Goal: Task Accomplishment & Management: Complete application form

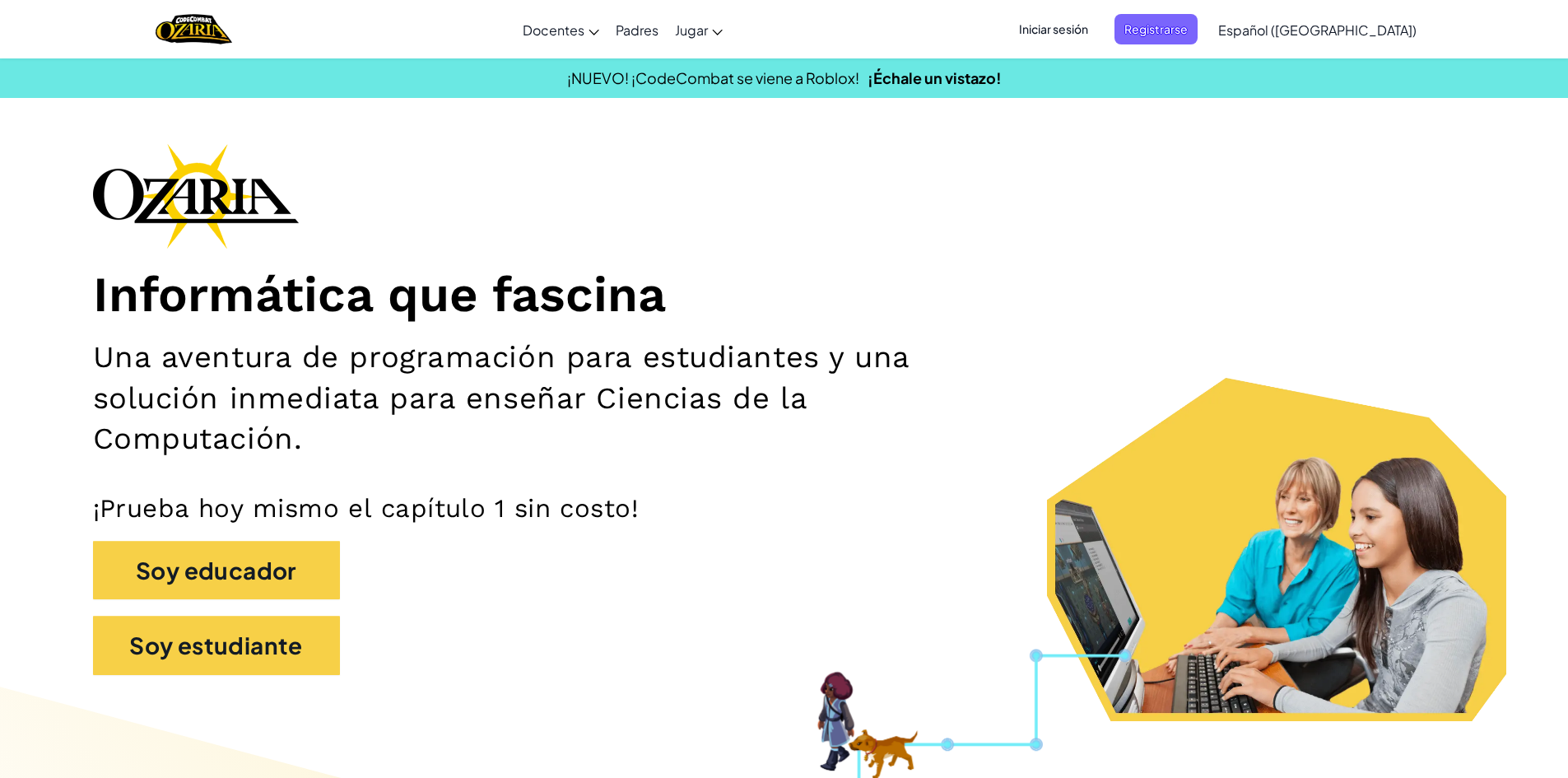
click at [1365, 336] on div "Informática que fascina Una aventura de programación para estudiantes y una sol…" at bounding box center [784, 417] width 1383 height 548
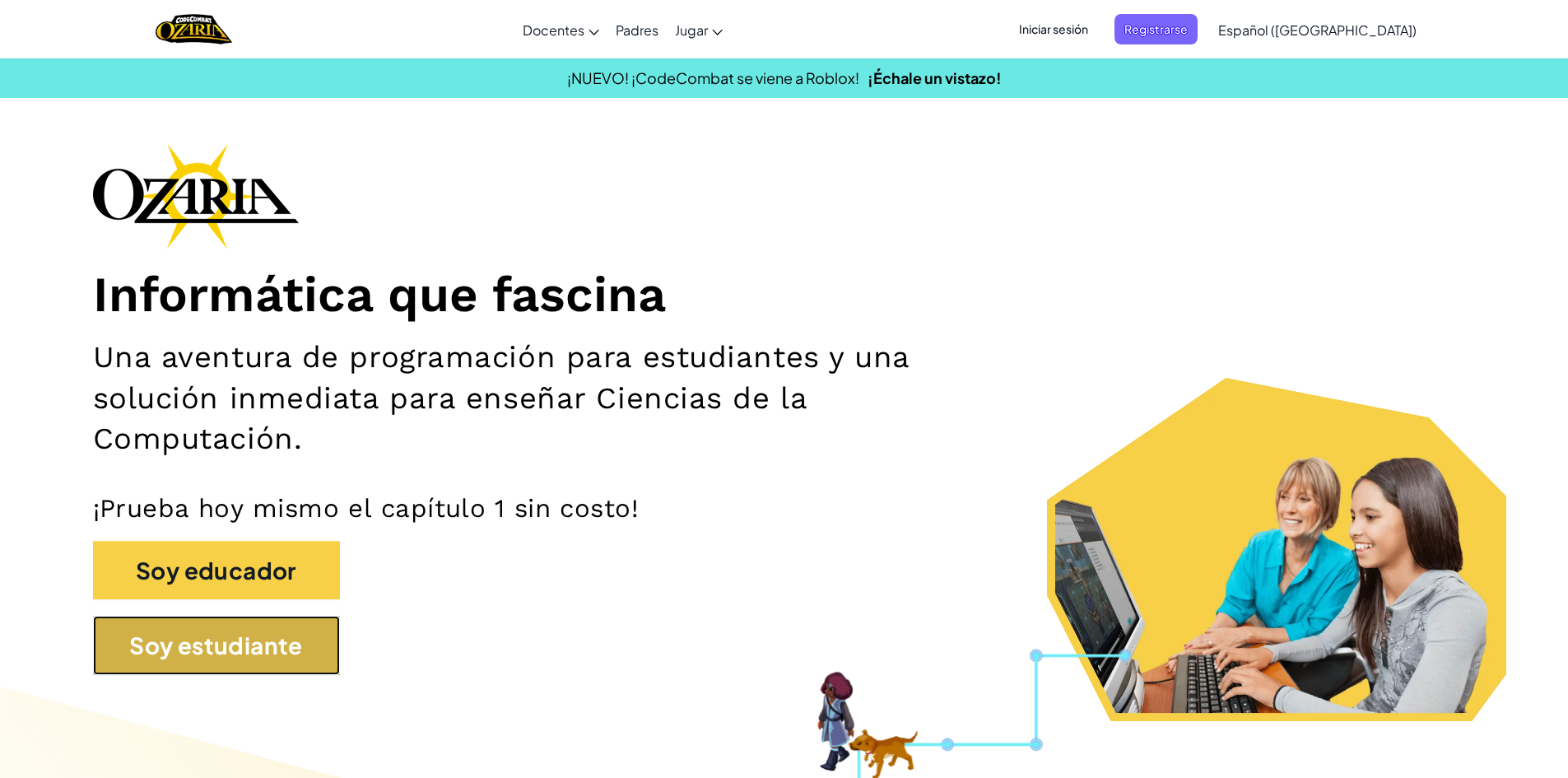
click at [332, 666] on button "Soy estudiante" at bounding box center [217, 646] width 247 height 60
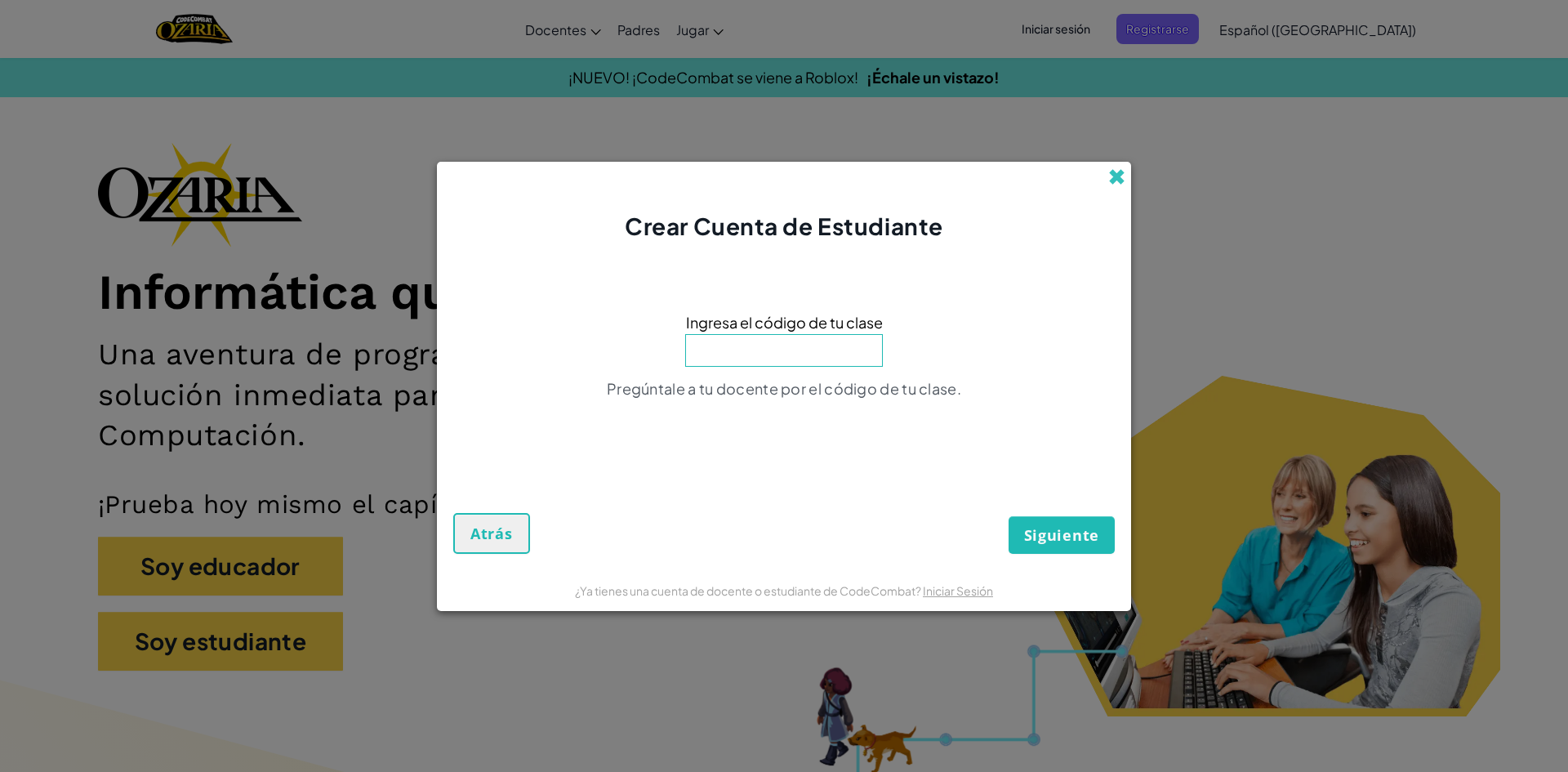
click at [1117, 180] on span at bounding box center [1116, 176] width 17 height 17
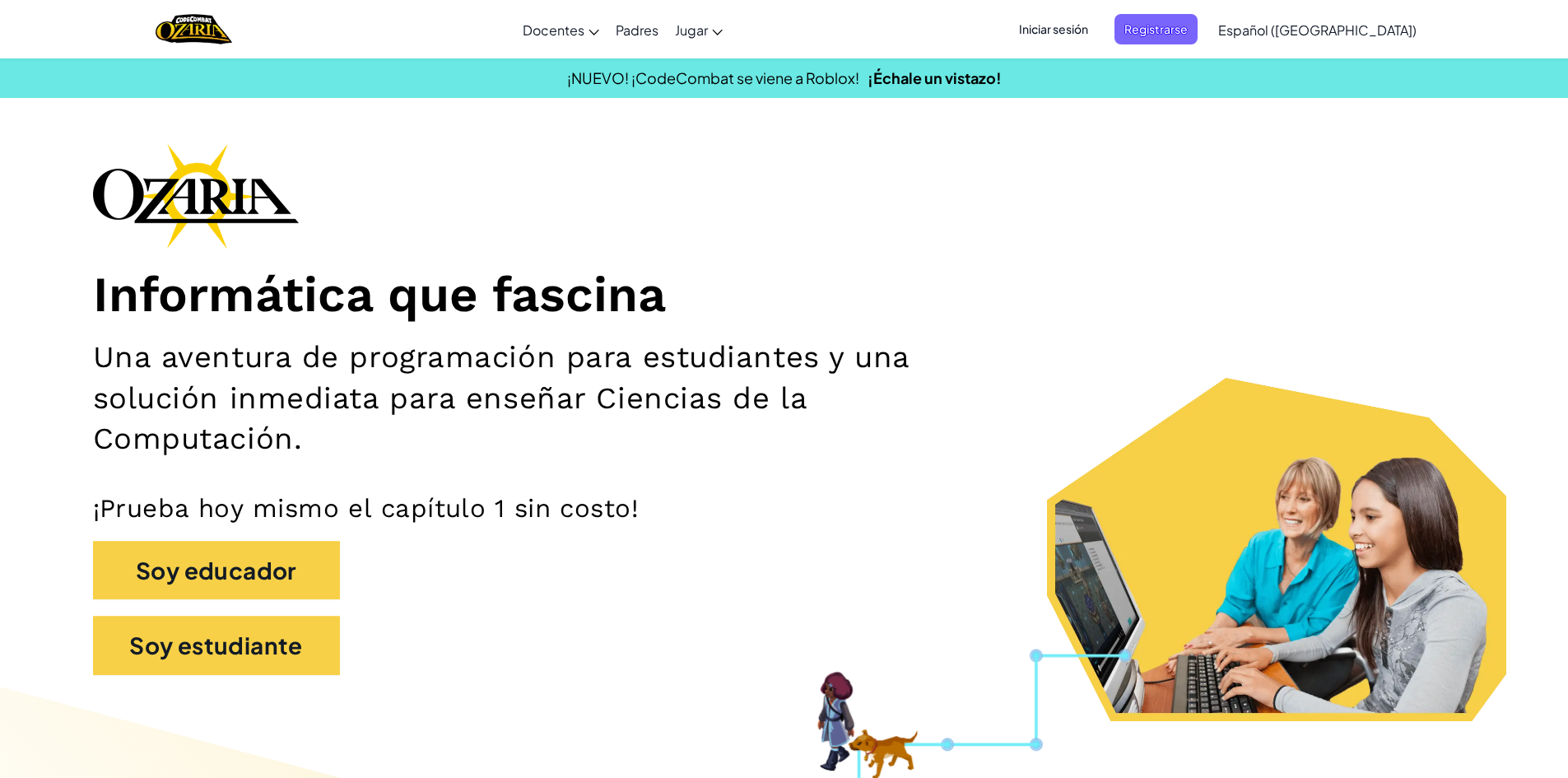
click at [1083, 37] on span "Iniciar sesión" at bounding box center [1054, 29] width 89 height 31
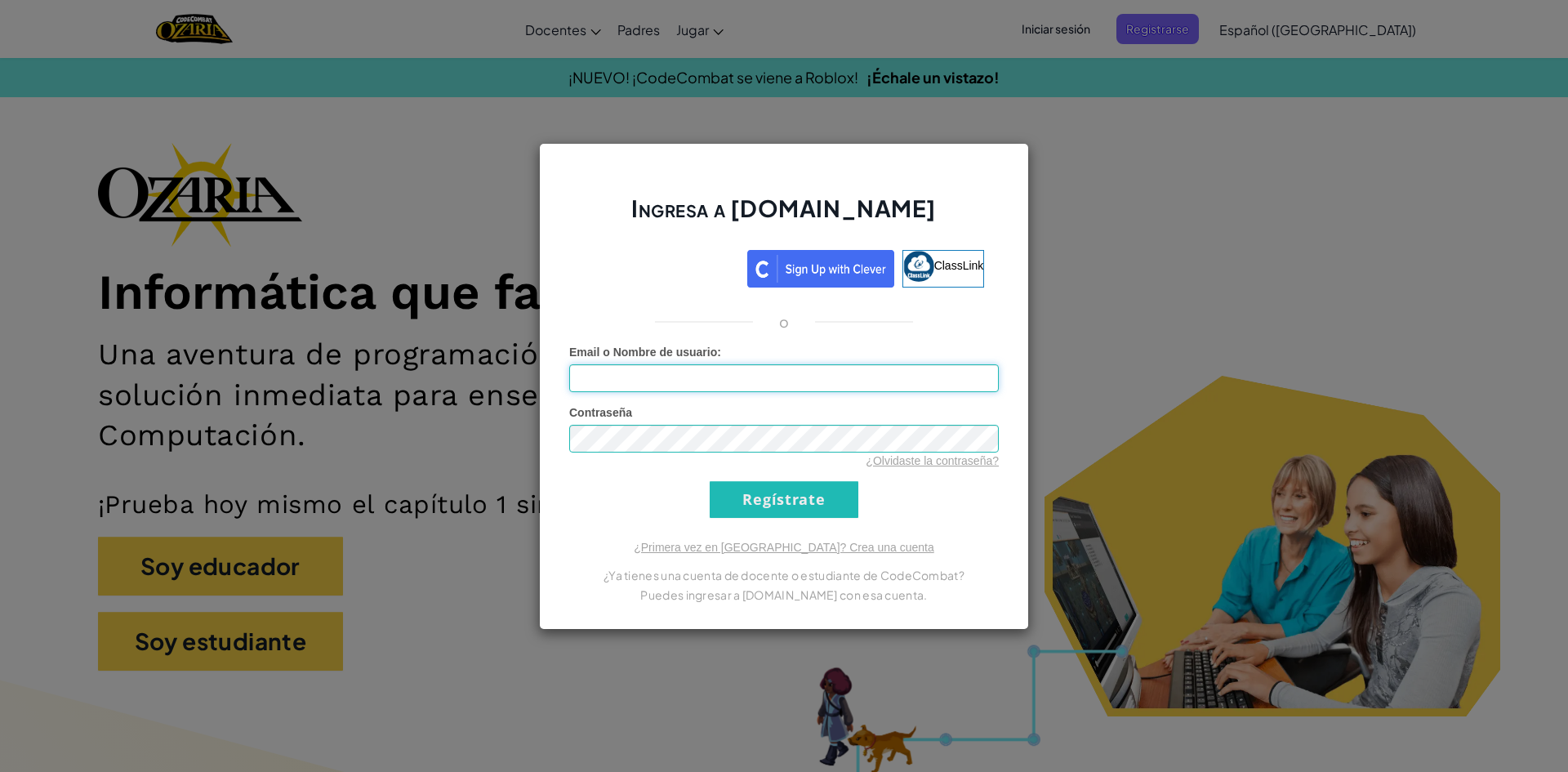
click at [814, 390] on input "Email o Nombre de usuario :" at bounding box center [784, 378] width 430 height 28
click at [1251, 347] on div "Ingresa a [DOMAIN_NAME] ClassLink o Error desconocido. Email o Nombre de usuari…" at bounding box center [784, 386] width 1568 height 772
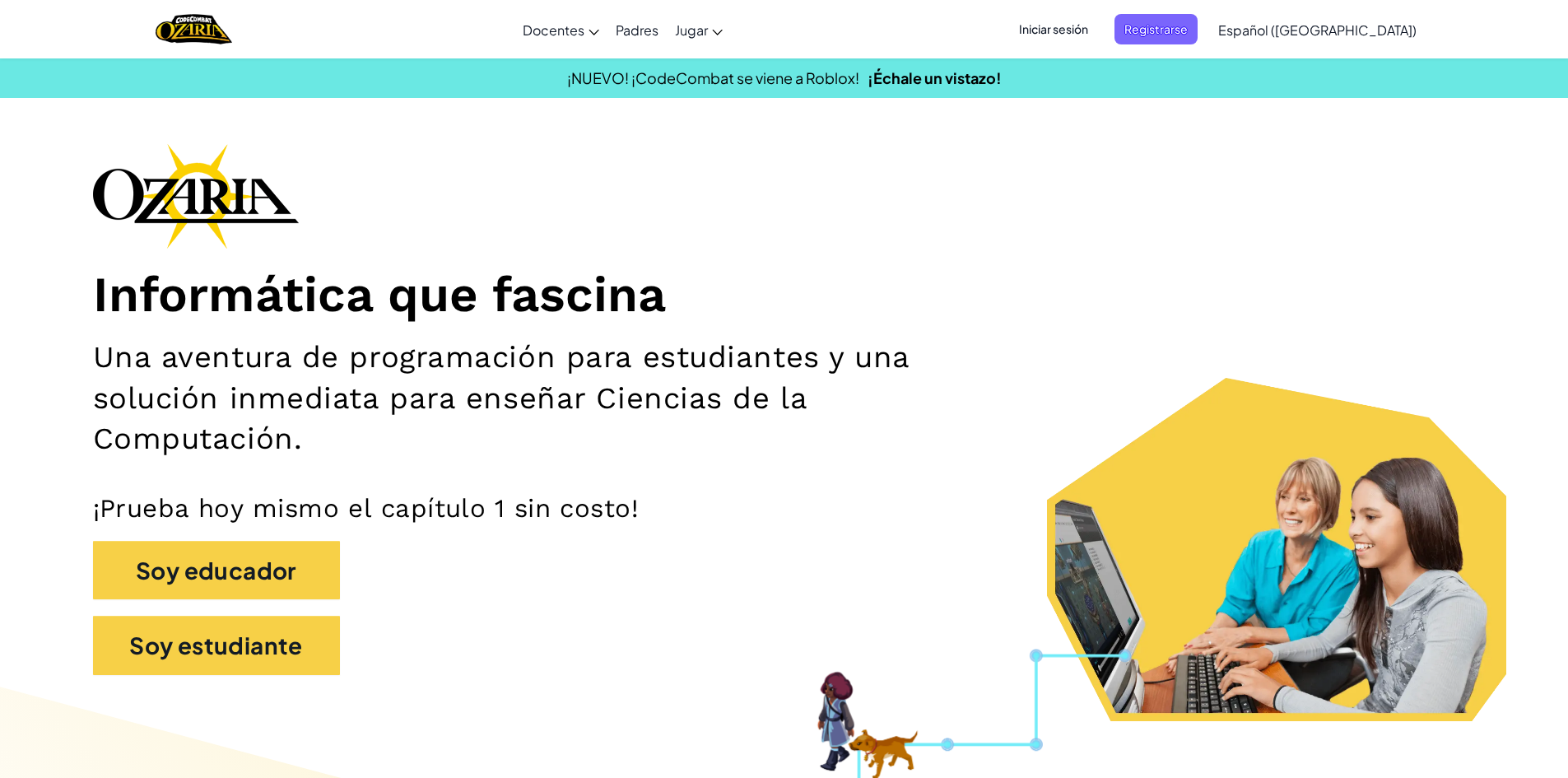
click at [1090, 29] on span "Iniciar sesión" at bounding box center [1054, 29] width 89 height 31
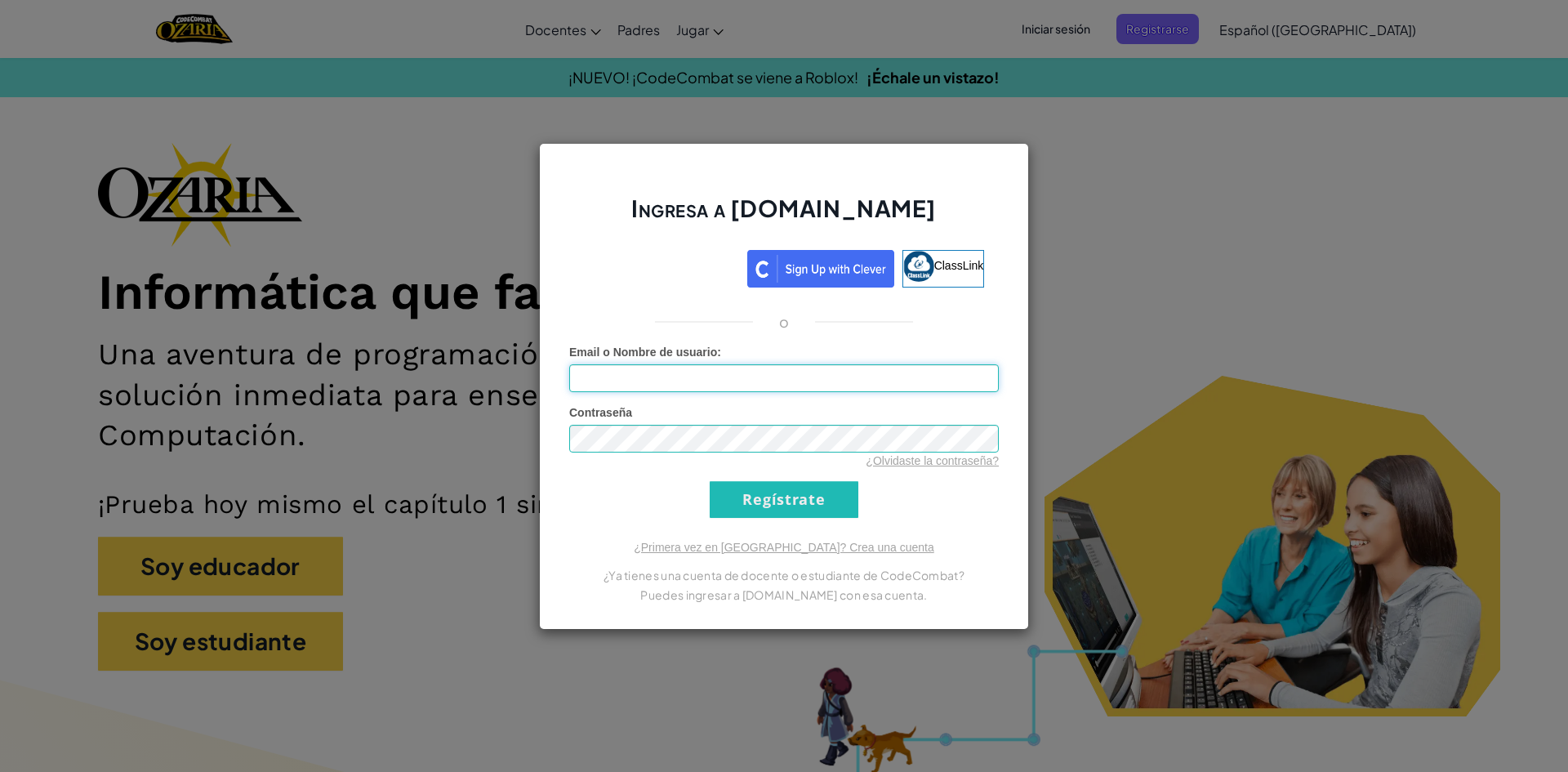
click at [848, 383] on input "Email o Nombre de usuario :" at bounding box center [784, 378] width 430 height 28
type input "[PERSON_NAME] ValentinaA"
click at [750, 490] on input "Regístrate" at bounding box center [783, 499] width 148 height 37
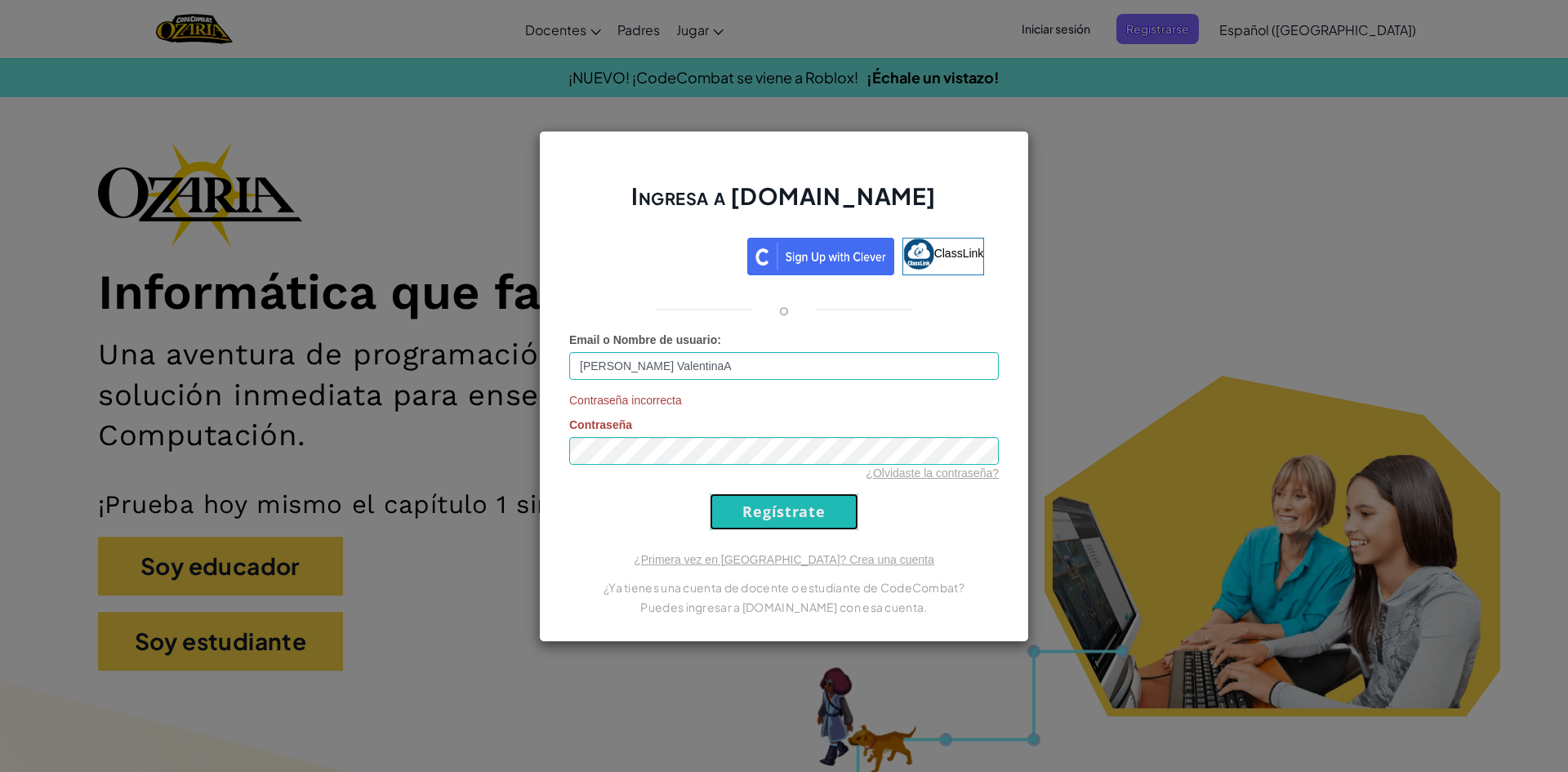
click at [806, 508] on input "Regístrate" at bounding box center [783, 511] width 148 height 37
